Goal: Navigation & Orientation: Find specific page/section

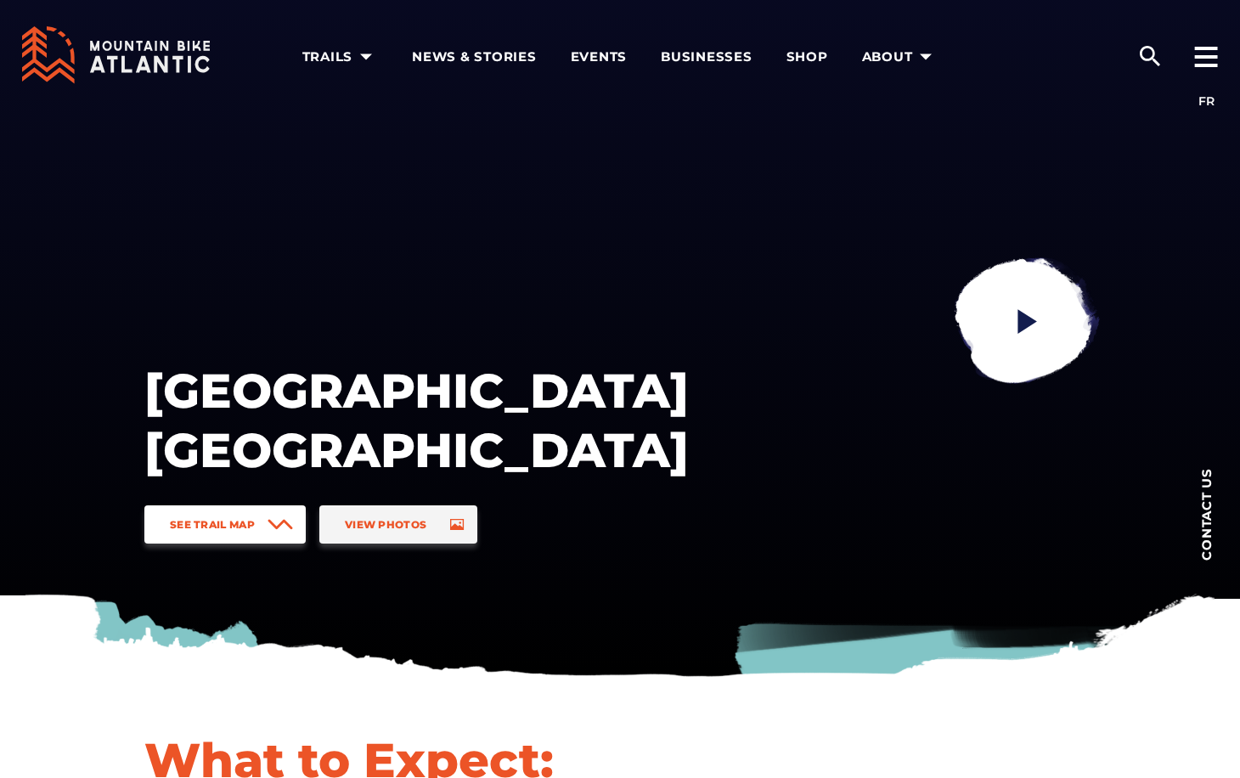
click at [267, 522] on link "See Trail Map" at bounding box center [224, 525] width 161 height 38
click at [486, 58] on span "News & Stories" at bounding box center [474, 56] width 125 height 17
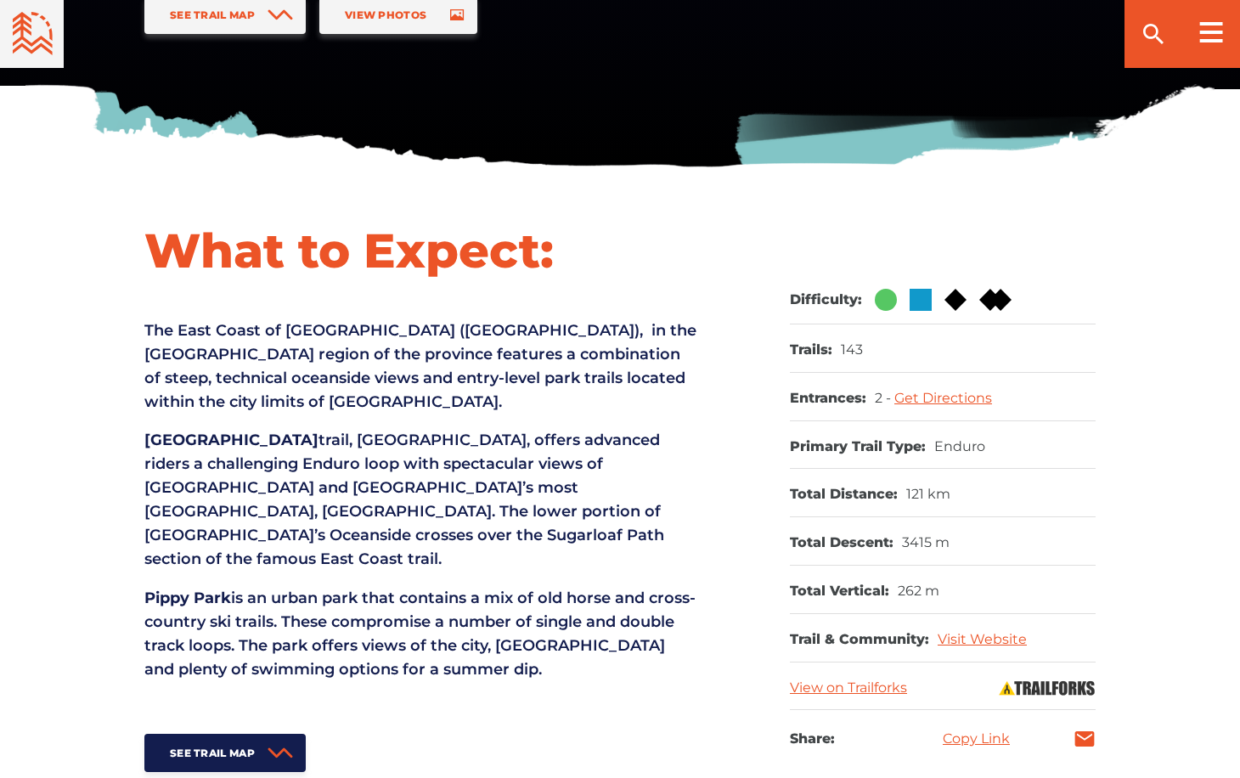
scroll to position [850, 0]
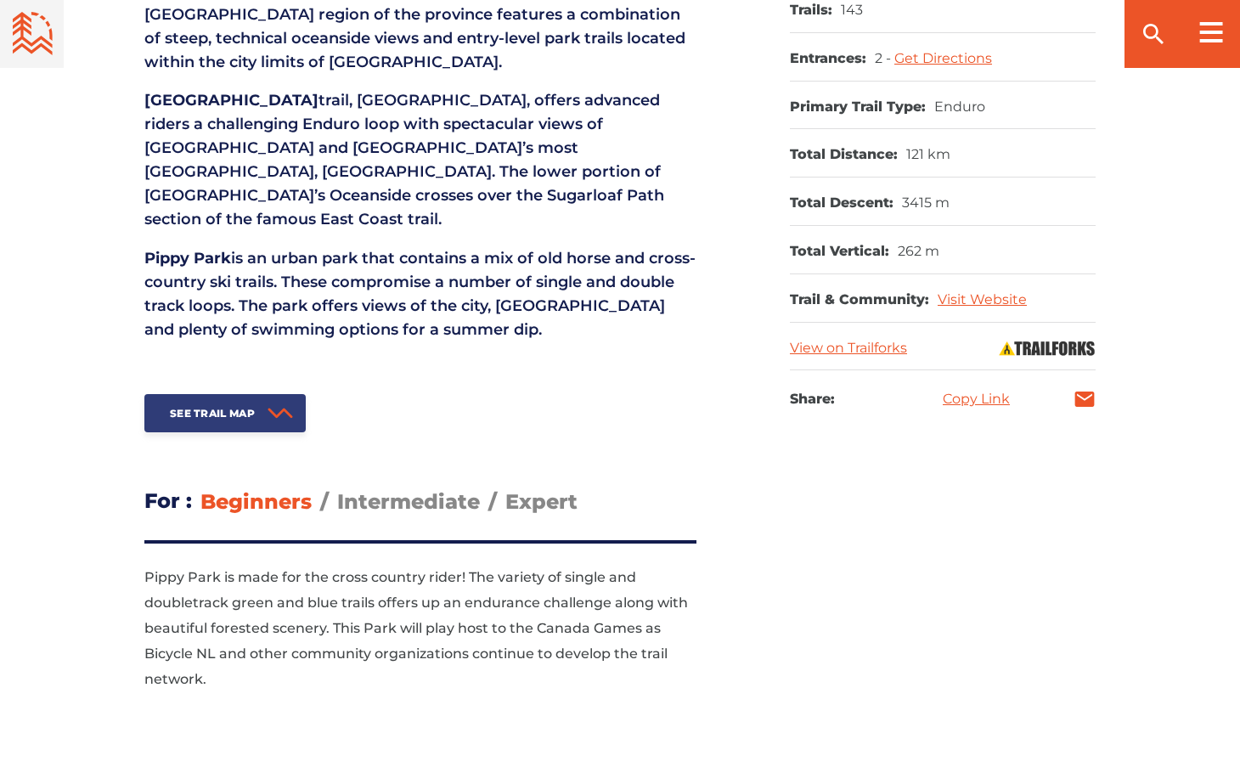
click at [217, 407] on span "See Trail Map" at bounding box center [212, 413] width 85 height 13
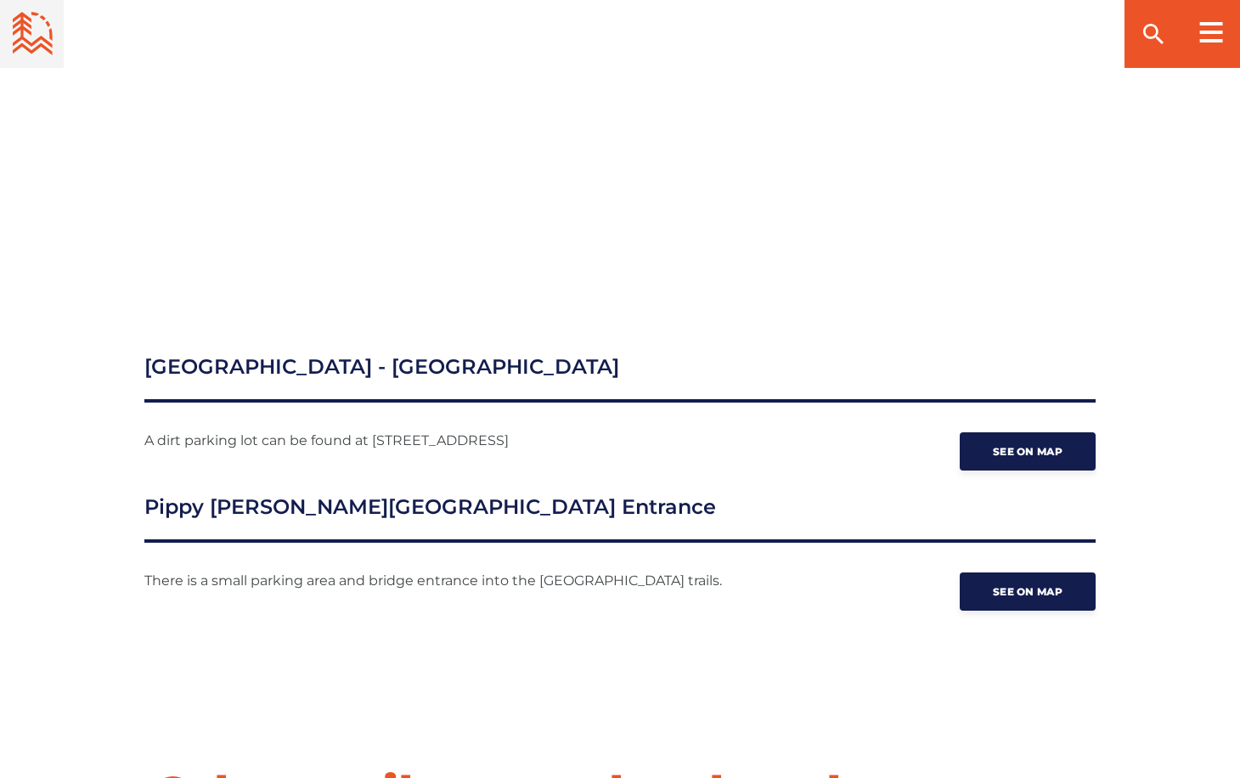
scroll to position [2539, 0]
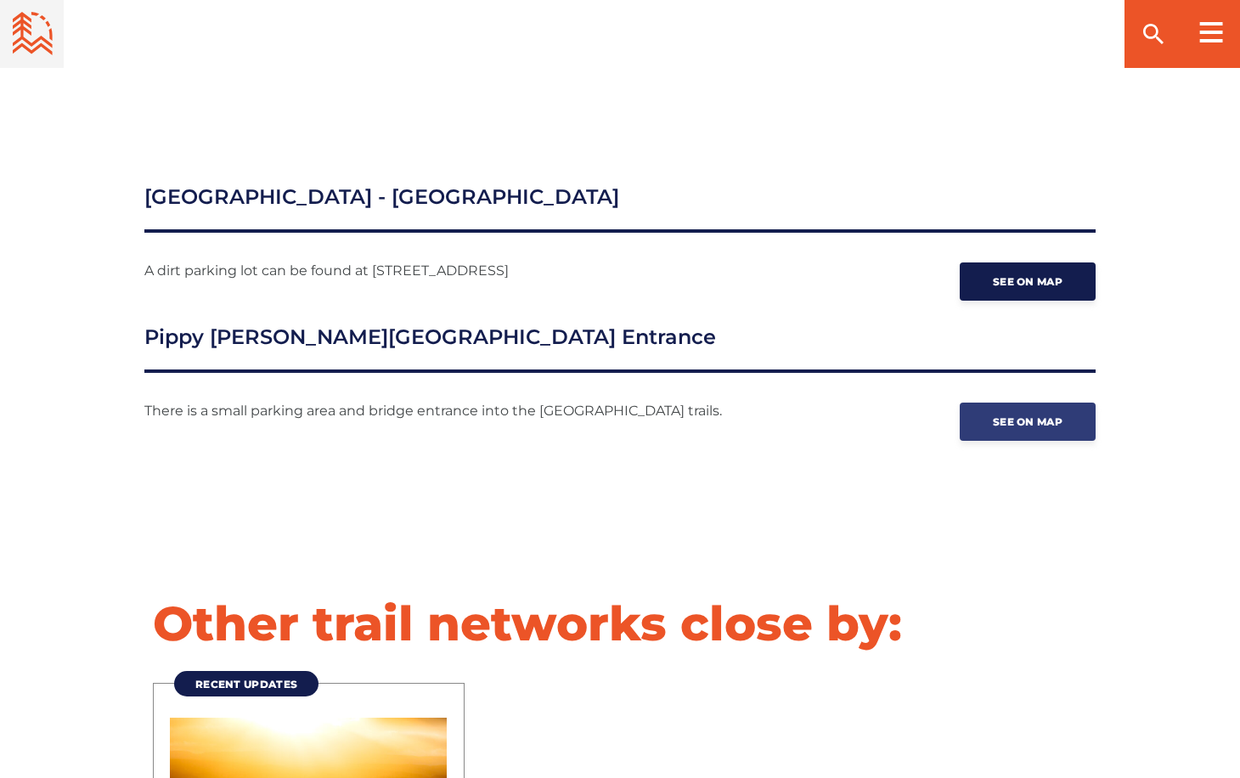
click at [1054, 415] on span "See on map" at bounding box center [1028, 421] width 70 height 13
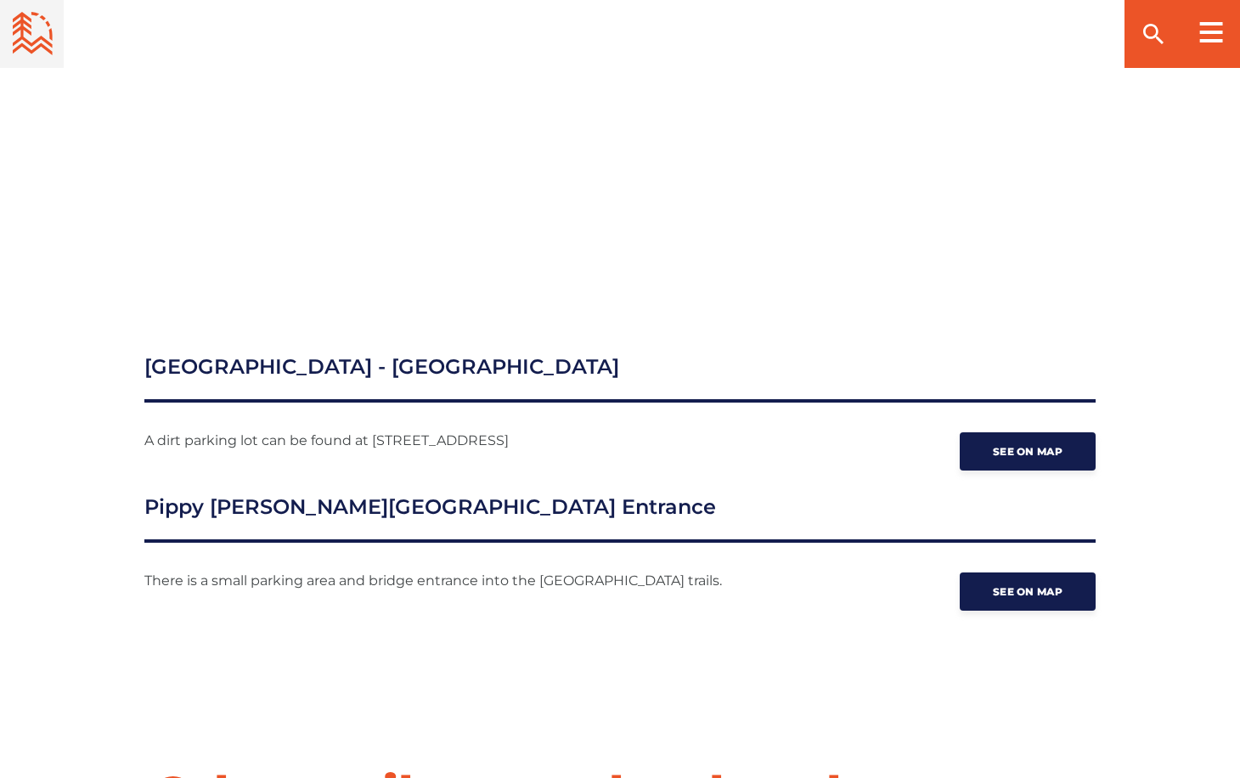
scroll to position [2030, 0]
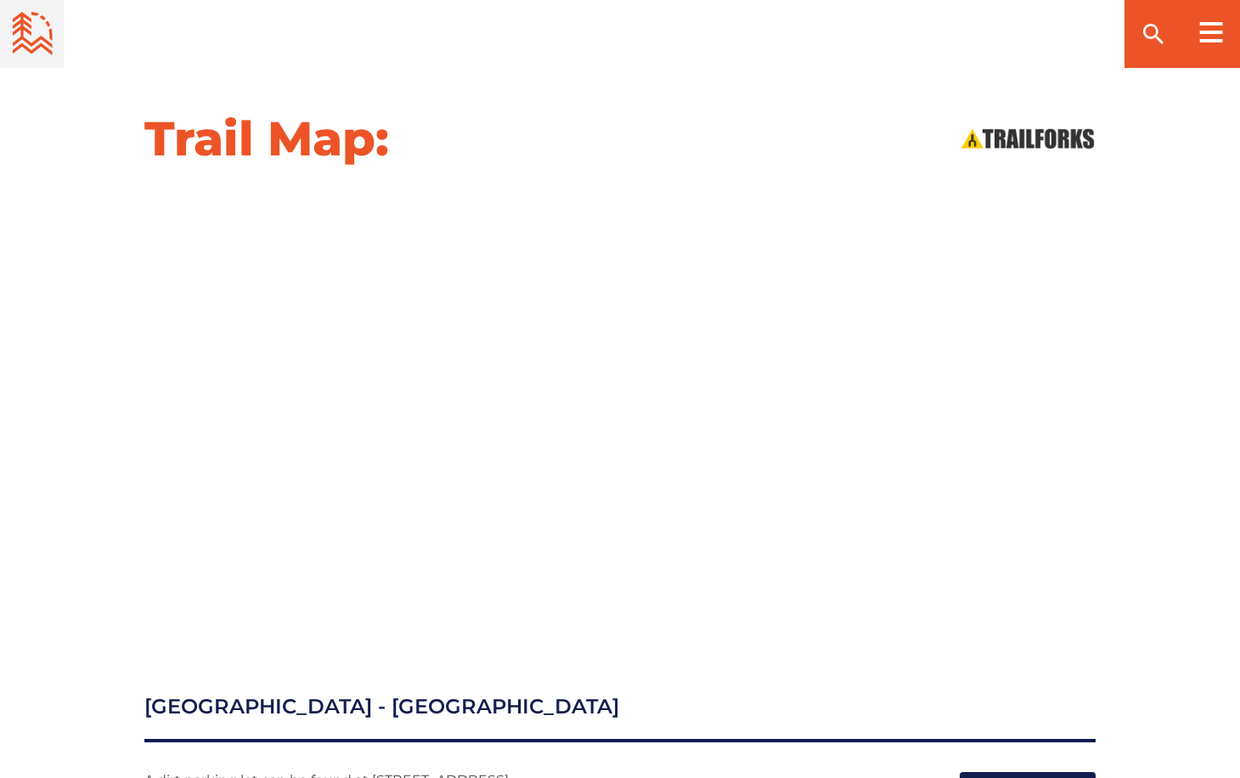
click at [64, 291] on div at bounding box center [619, 409] width 1189 height 430
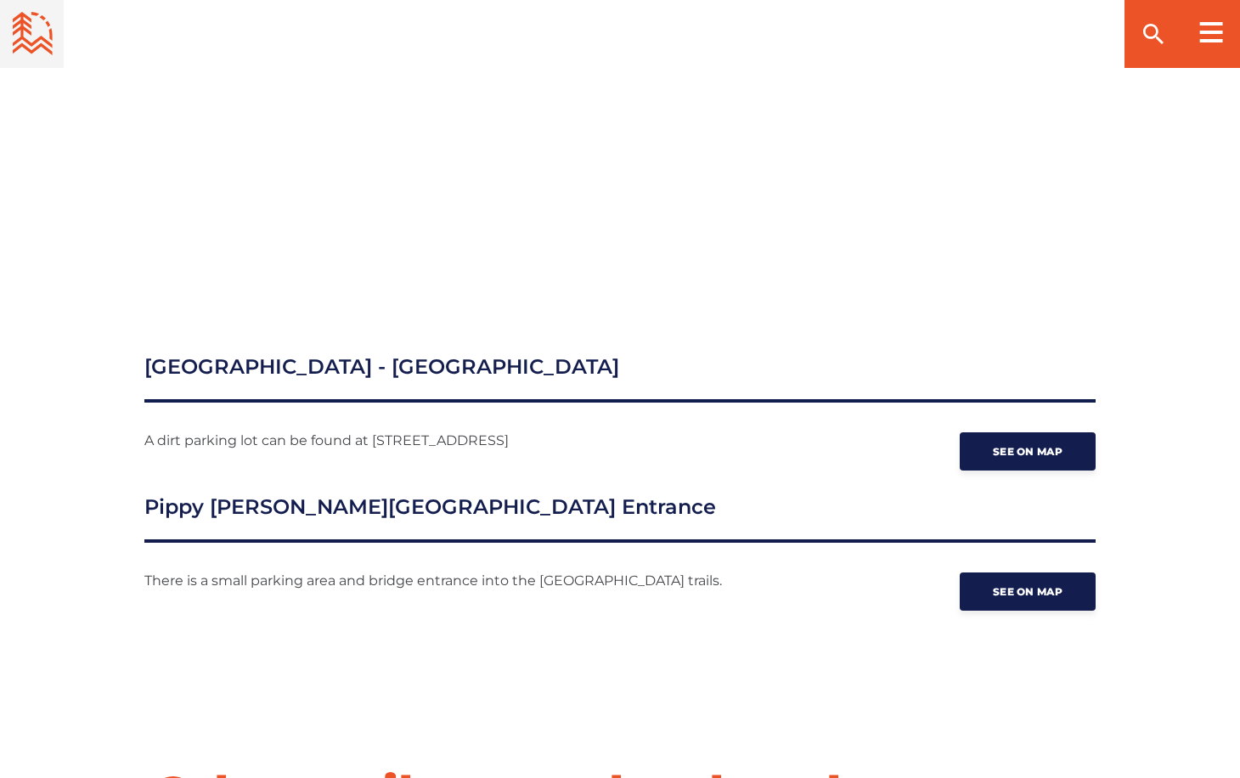
scroll to position [1945, 0]
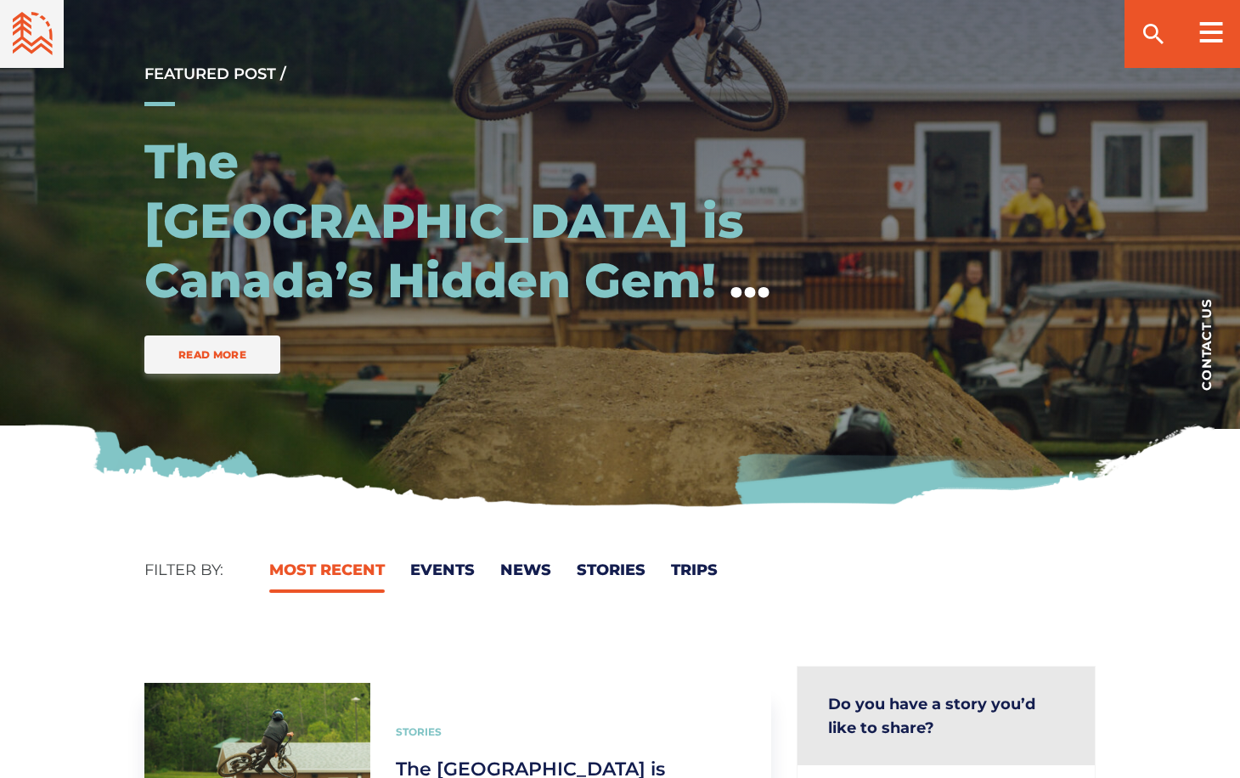
scroll to position [340, 0]
